Goal: Find contact information: Find contact information

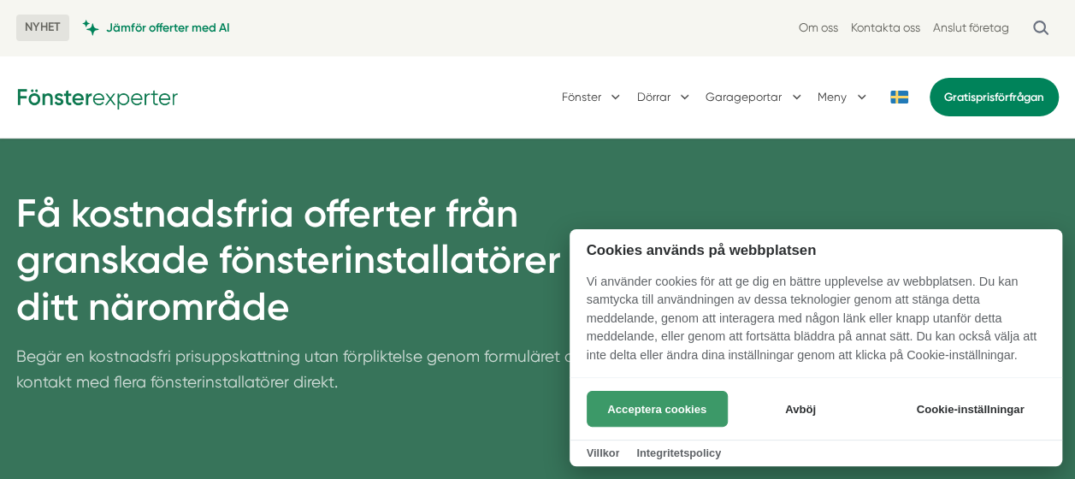
click at [665, 408] on button "Acceptera cookies" at bounding box center [657, 409] width 141 height 36
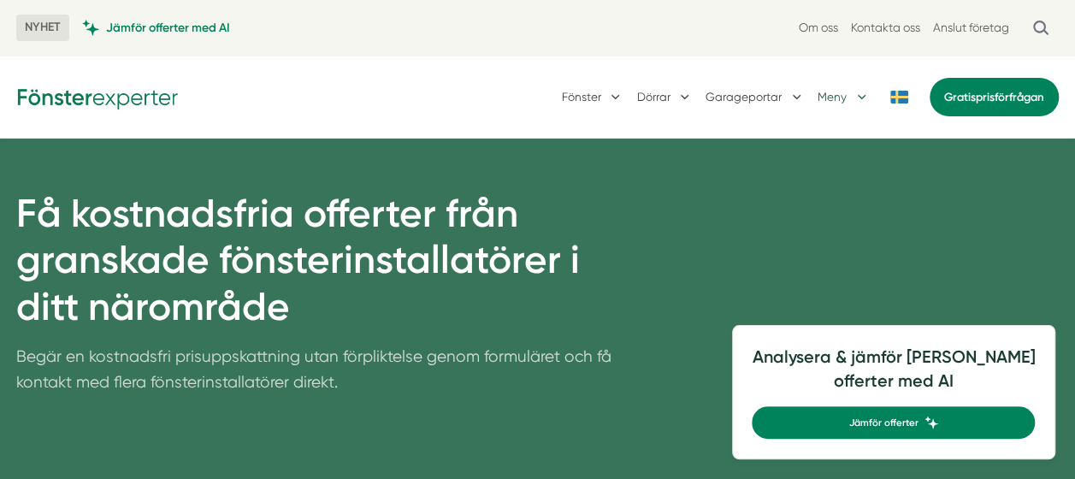
click at [861, 96] on button "Meny" at bounding box center [844, 96] width 52 height 43
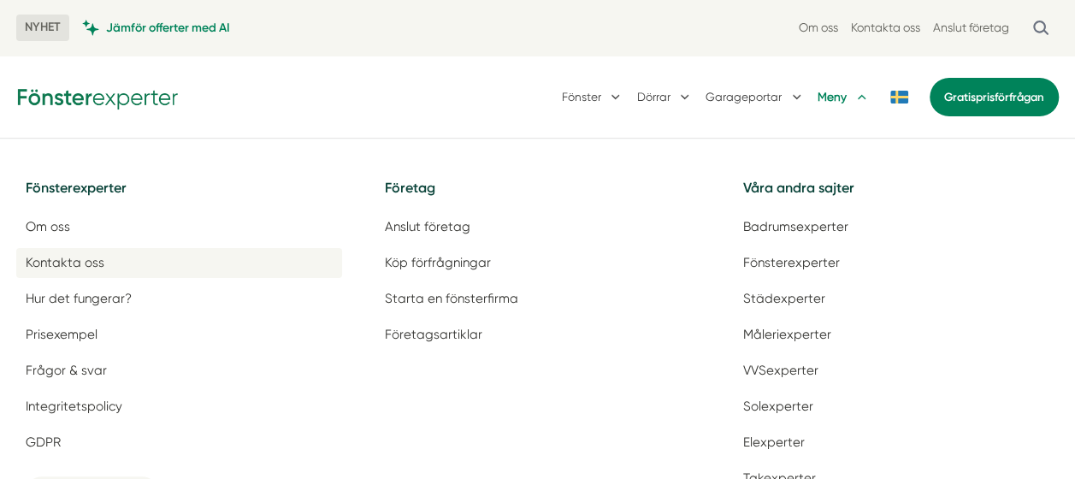
click at [48, 259] on span "Kontakta oss" at bounding box center [65, 263] width 79 height 16
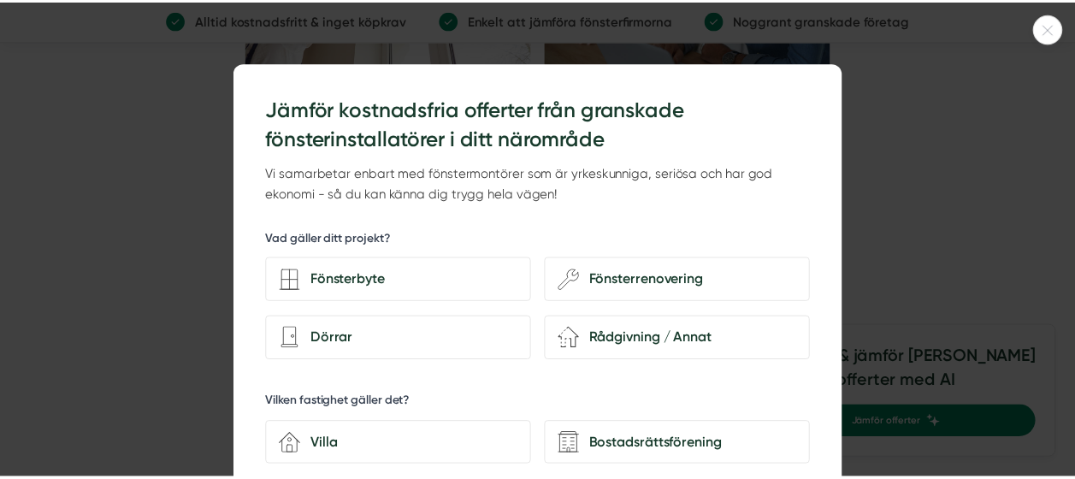
scroll to position [2737, 0]
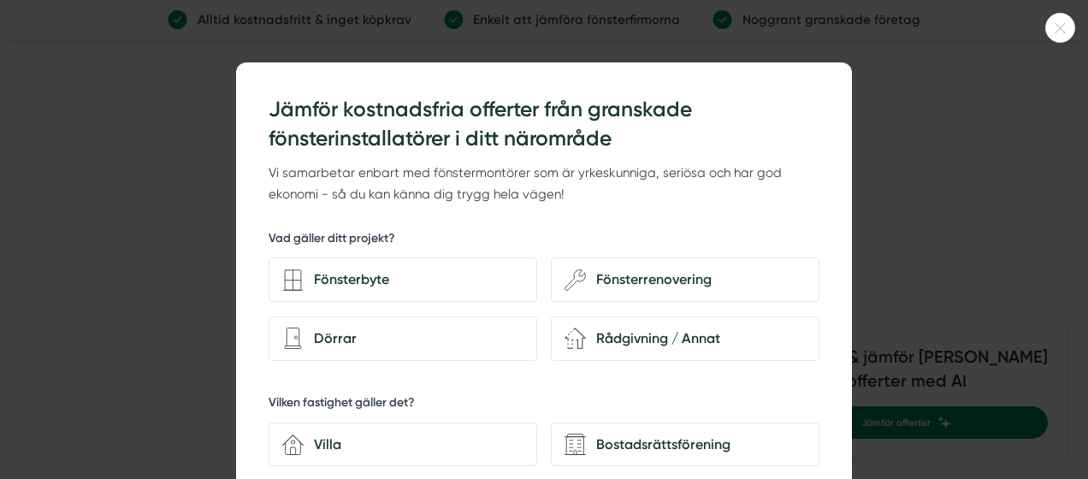
click at [1051, 32] on icon at bounding box center [1060, 28] width 28 height 10
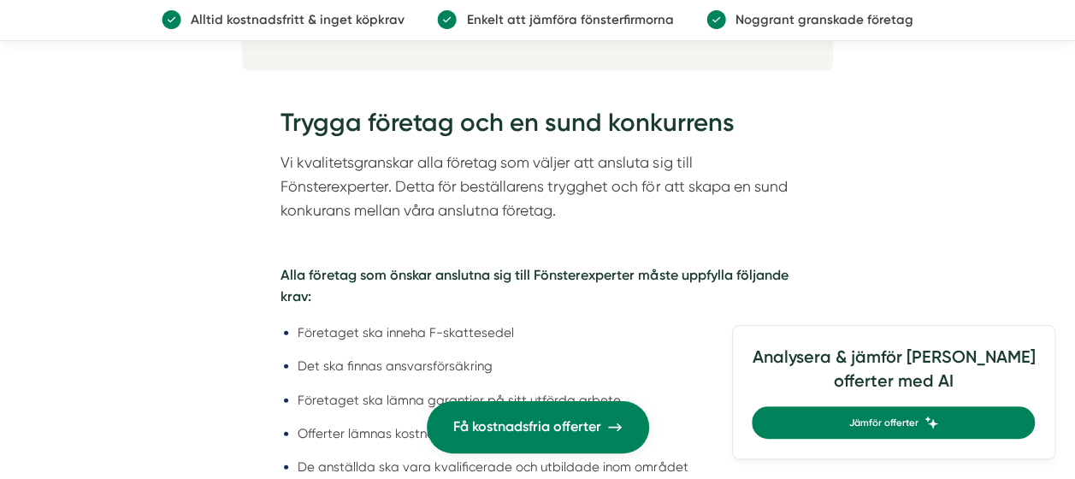
scroll to position [1796, 0]
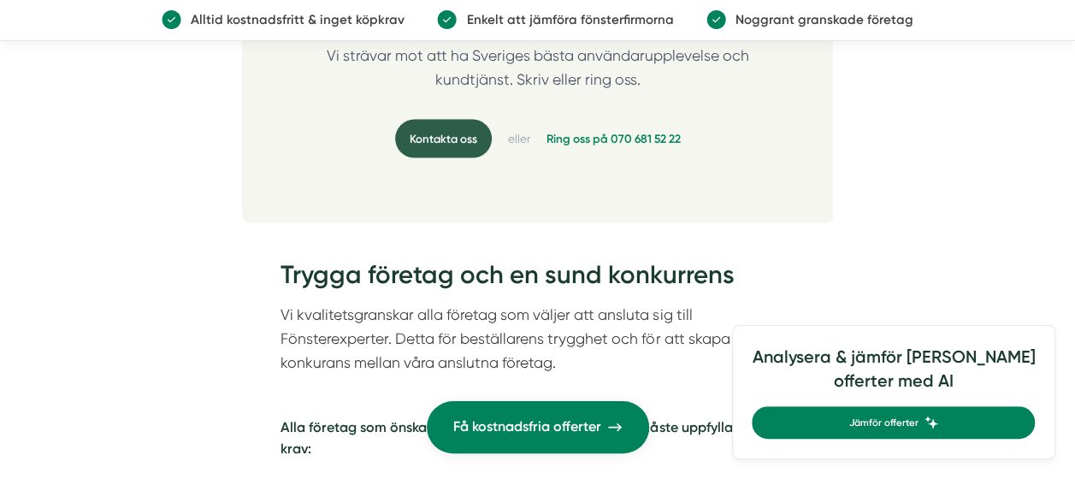
click at [430, 128] on link "Kontakta oss" at bounding box center [443, 139] width 97 height 38
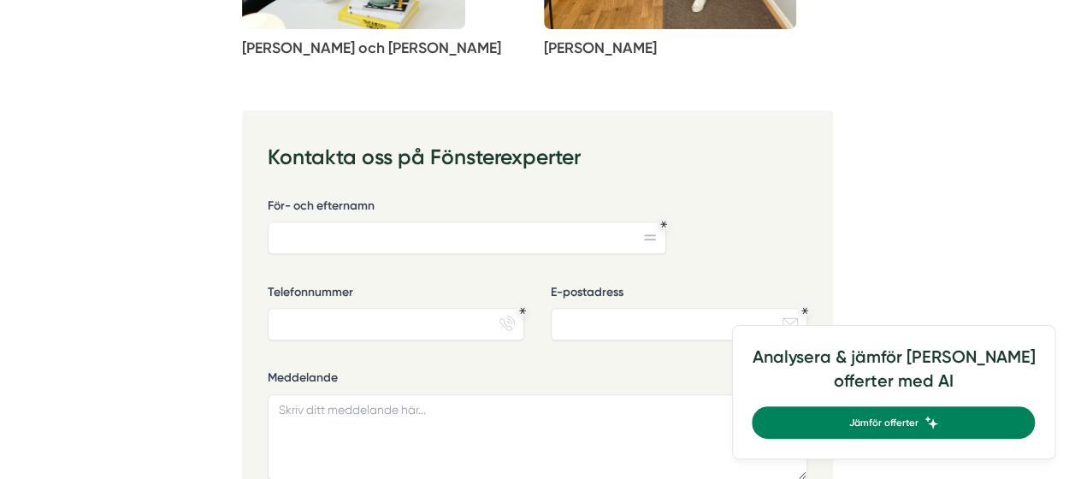
scroll to position [428, 0]
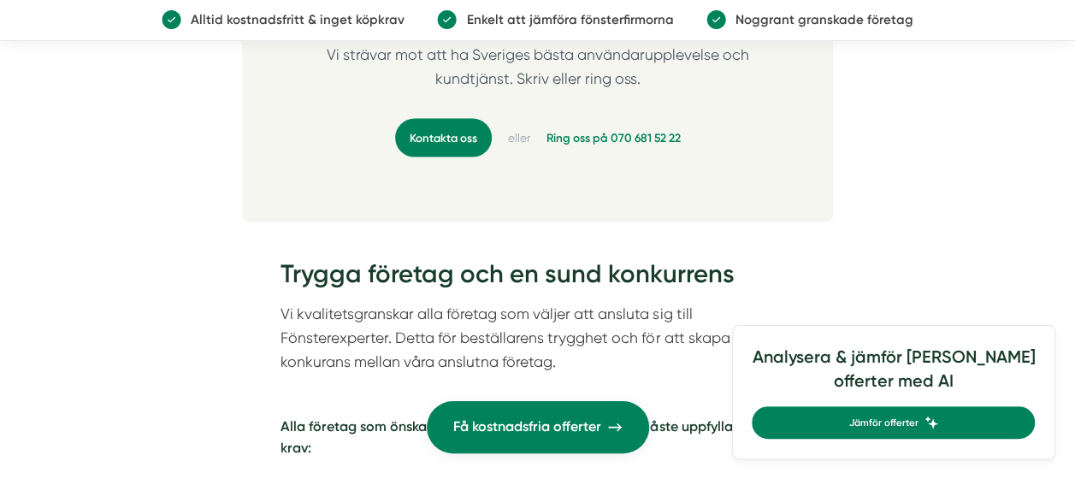
scroll to position [1798, 0]
